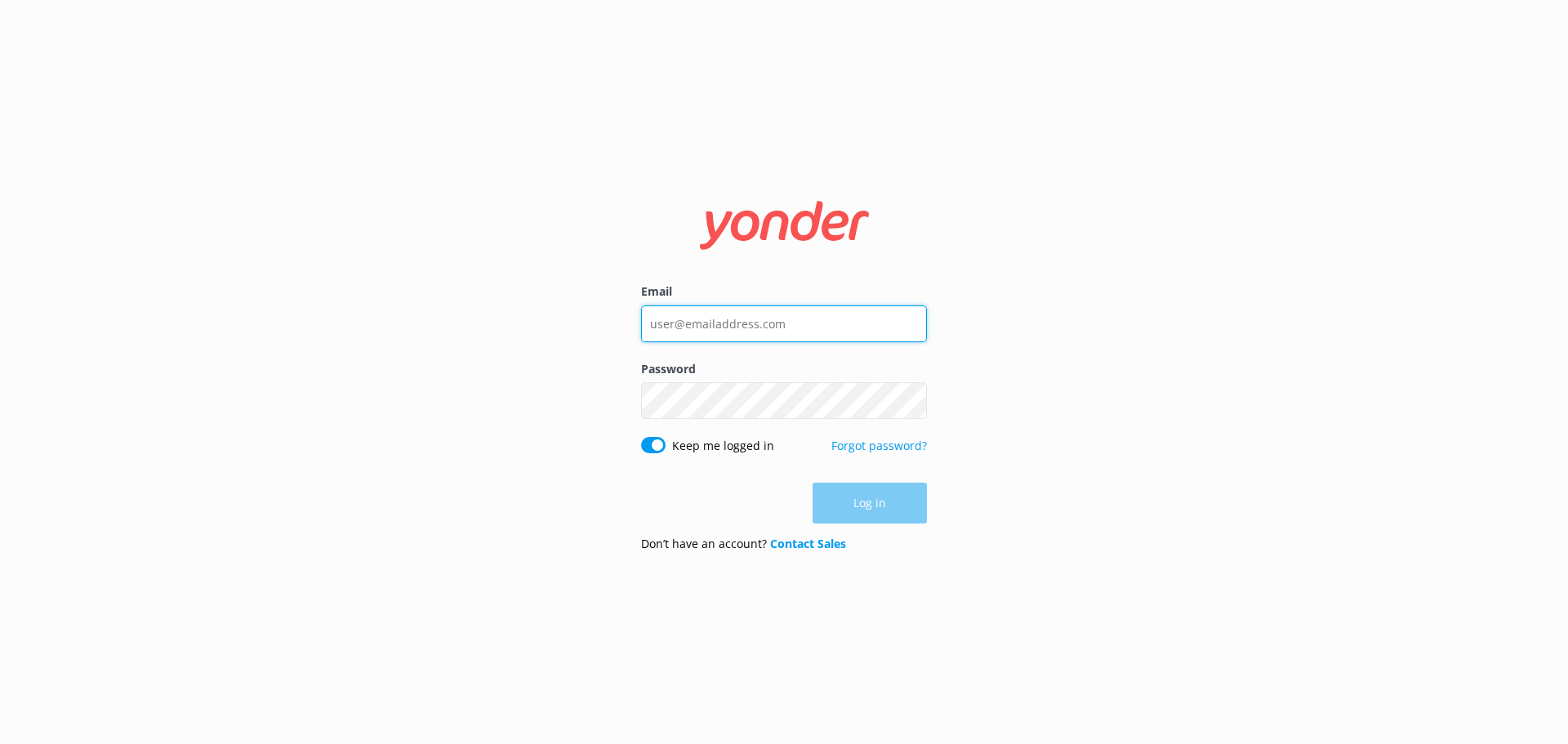
type input "[PERSON_NAME][EMAIL_ADDRESS][DOMAIN_NAME]"
click at [751, 326] on input "[PERSON_NAME][EMAIL_ADDRESS][DOMAIN_NAME]" at bounding box center [784, 324] width 286 height 37
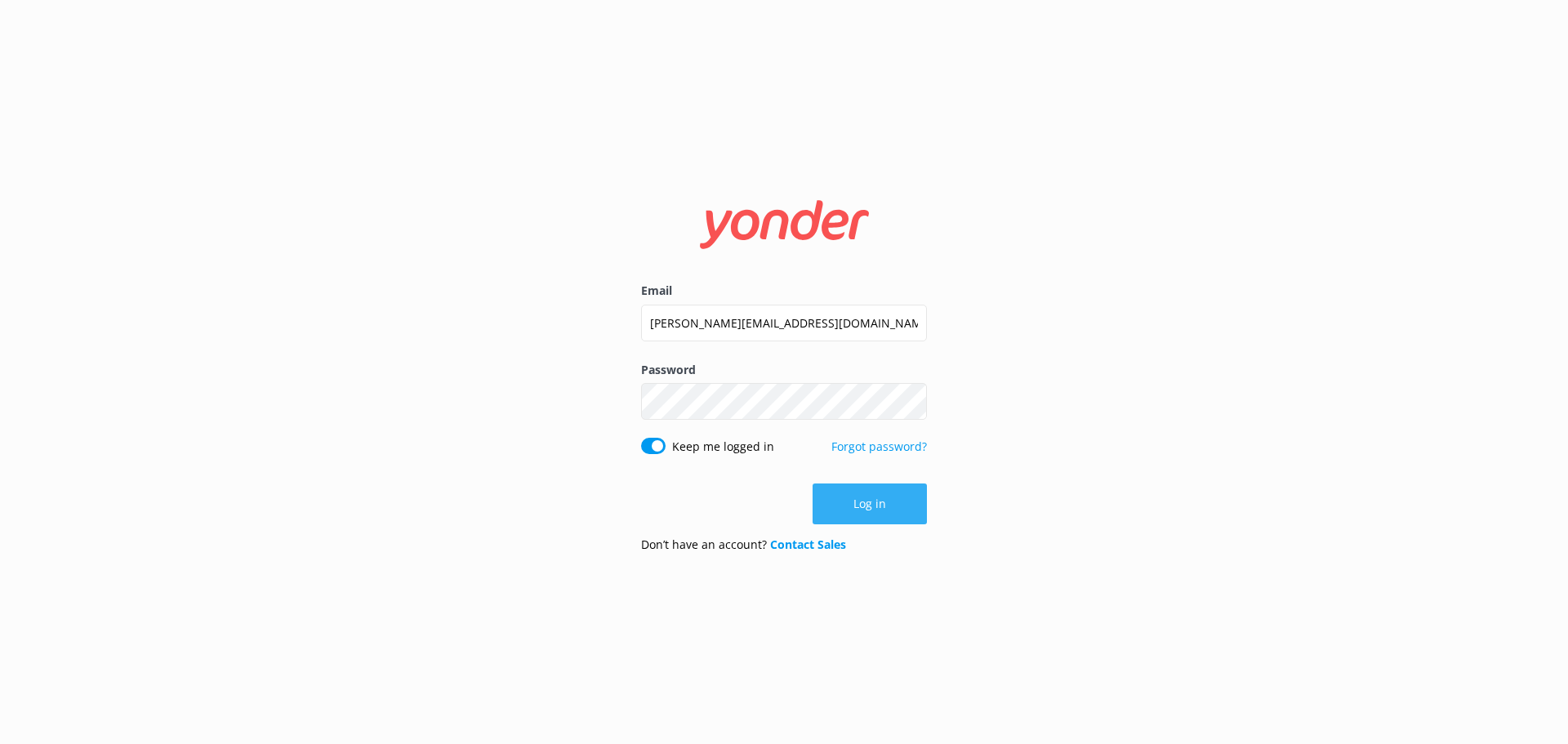
click at [869, 497] on button "Log in" at bounding box center [870, 504] width 114 height 41
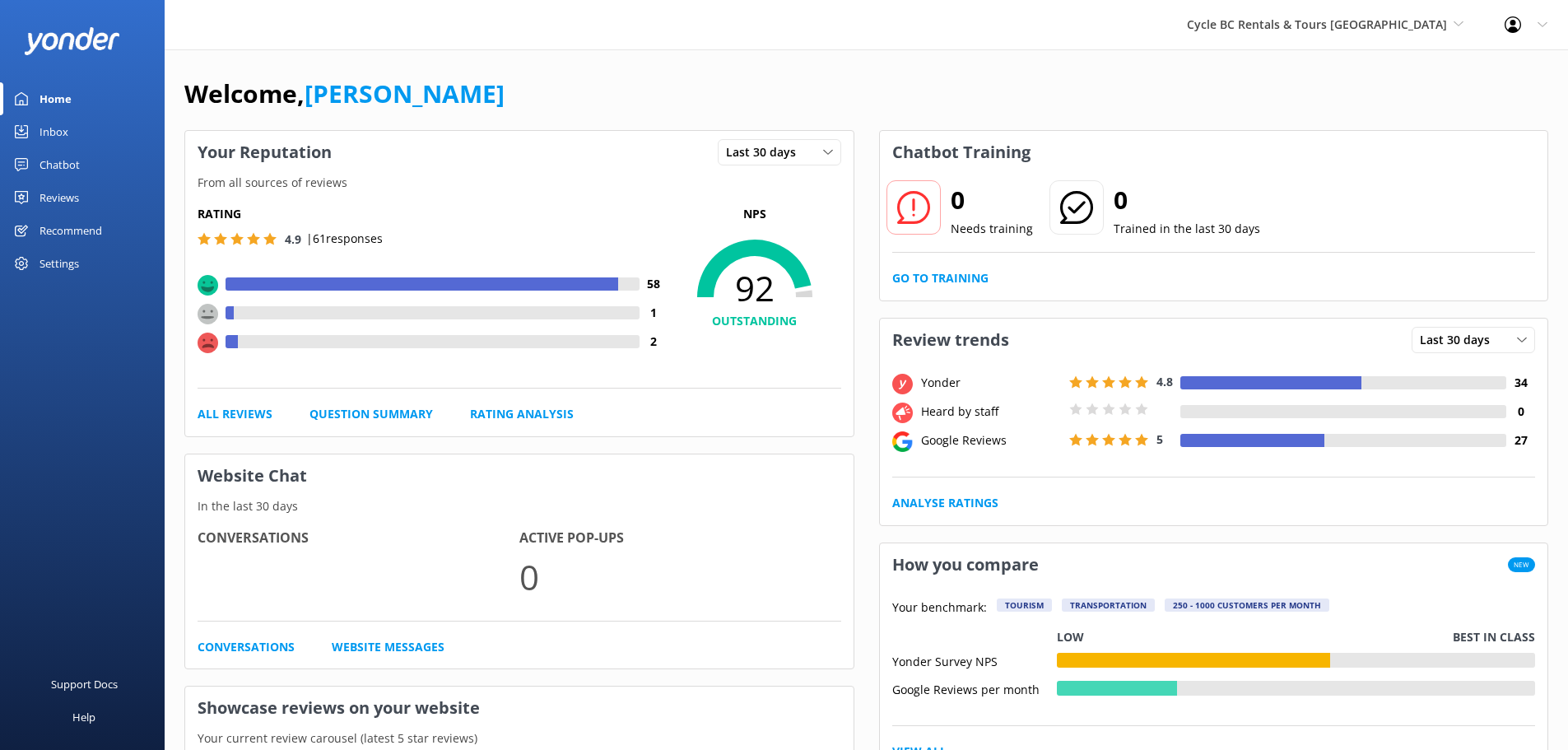
click at [68, 128] on link "Inbox" at bounding box center [82, 131] width 165 height 33
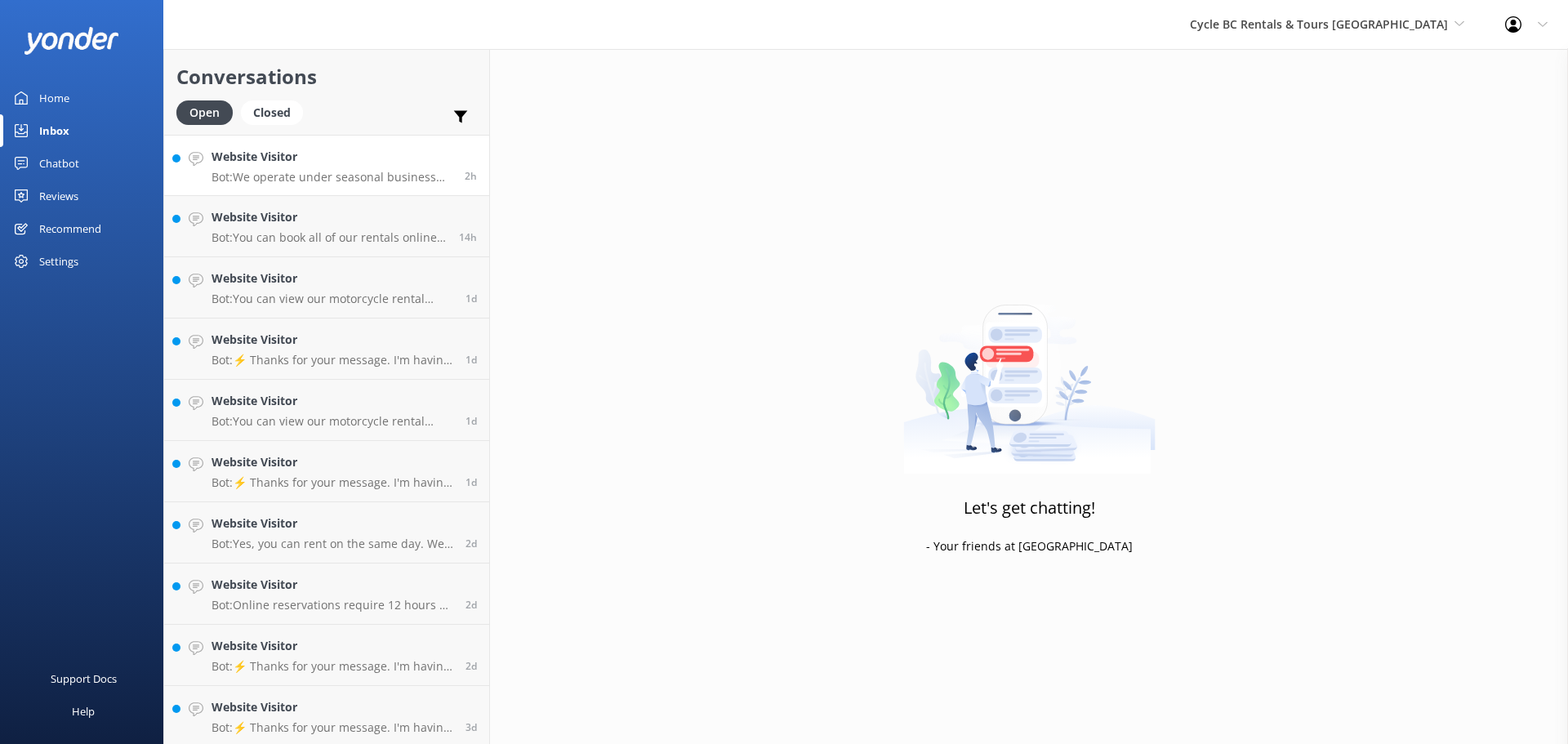
click at [365, 176] on p "Bot: We operate under seasonal business hours, which vary throughout the year. …" at bounding box center [332, 177] width 241 height 14
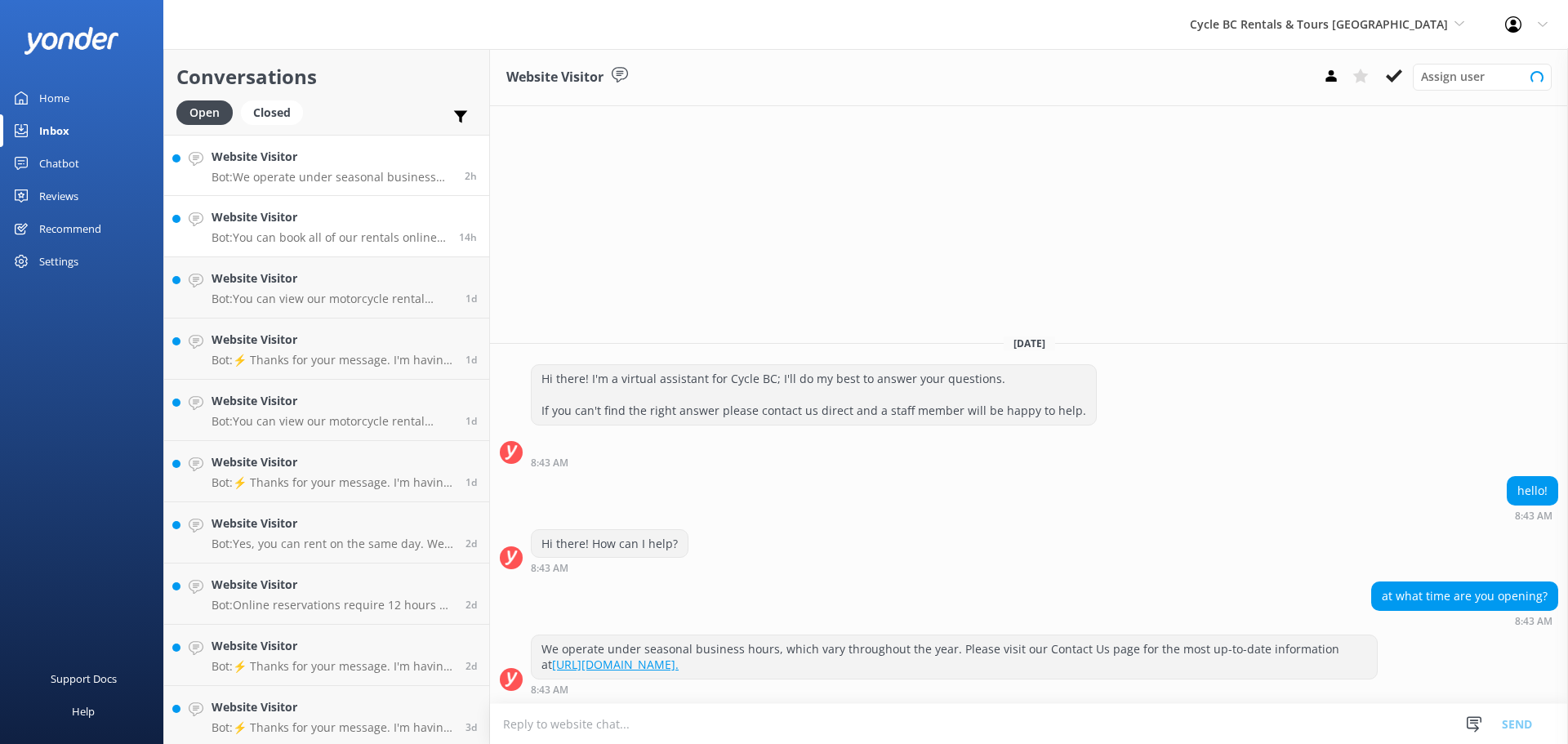
click at [375, 232] on p "Bot: You can book all of our rentals online by clicking the 'Book Now' button o…" at bounding box center [329, 238] width 235 height 14
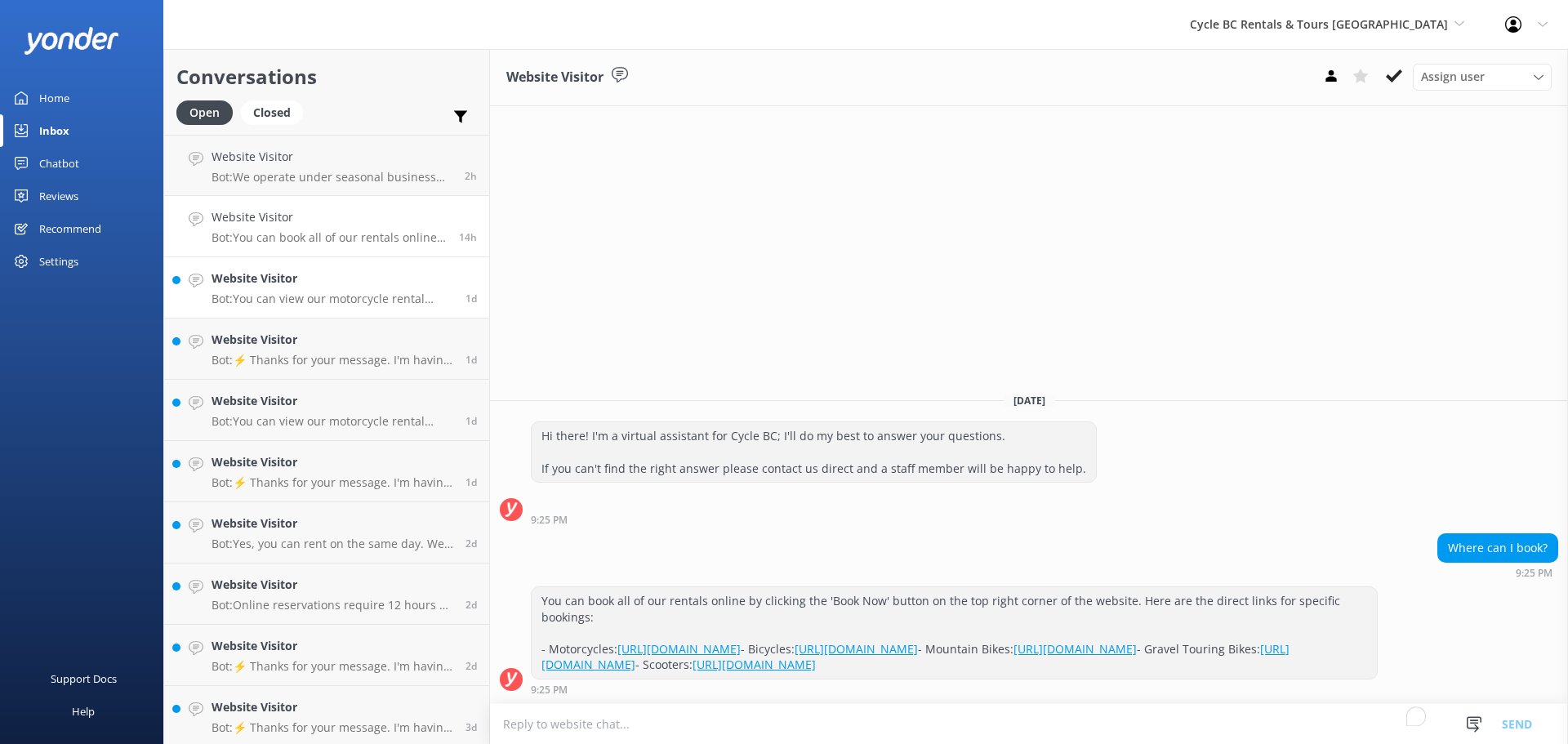
click at [383, 300] on p "Bot: You can view our motorcycle rental descriptions and pricing at [URL][DOMAI…" at bounding box center [332, 298] width 241 height 14
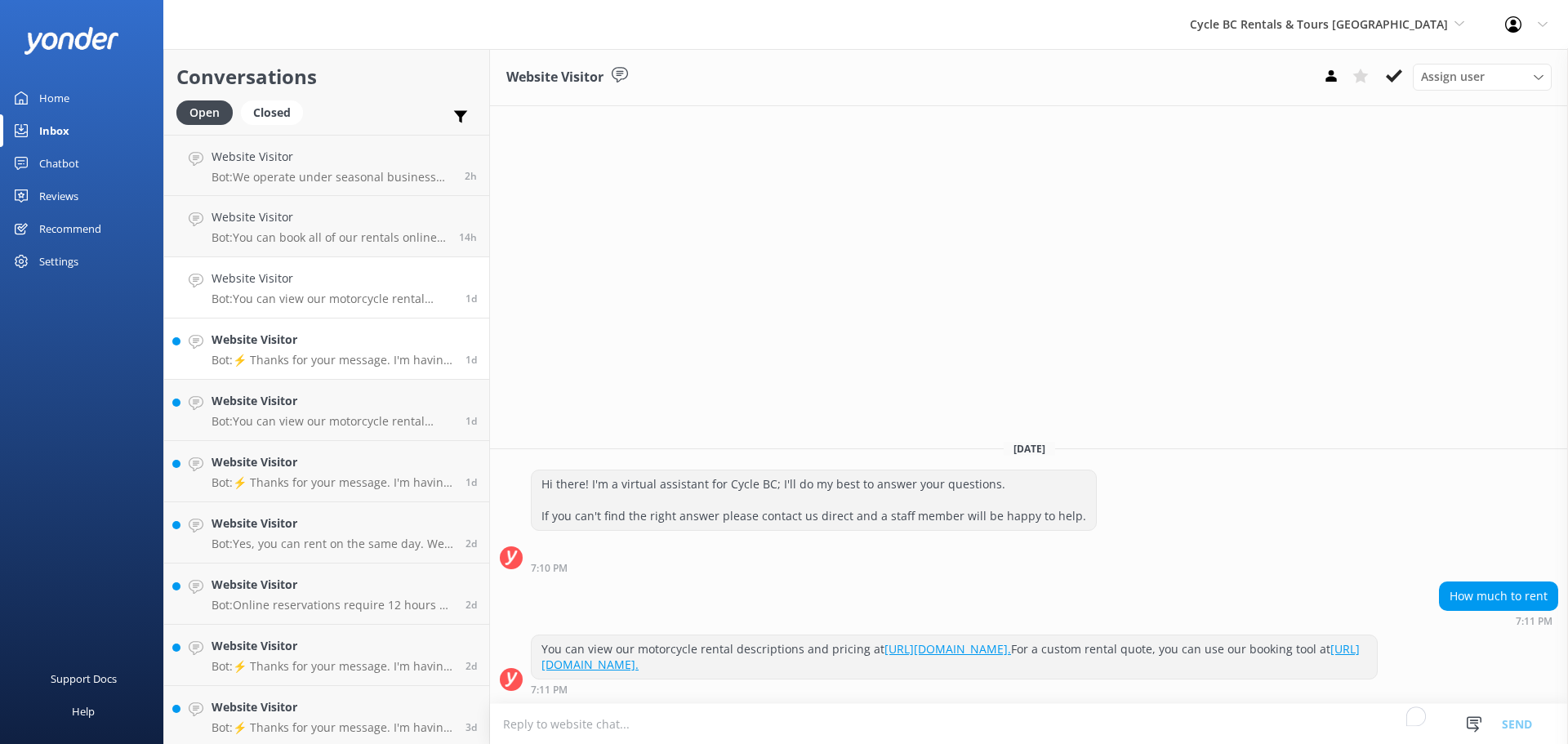
click at [364, 368] on link "Website Visitor Bot: ⚡ Thanks for your message. I'm having a difficult time fin…" at bounding box center [327, 349] width 326 height 61
